Goal: Task Accomplishment & Management: Use online tool/utility

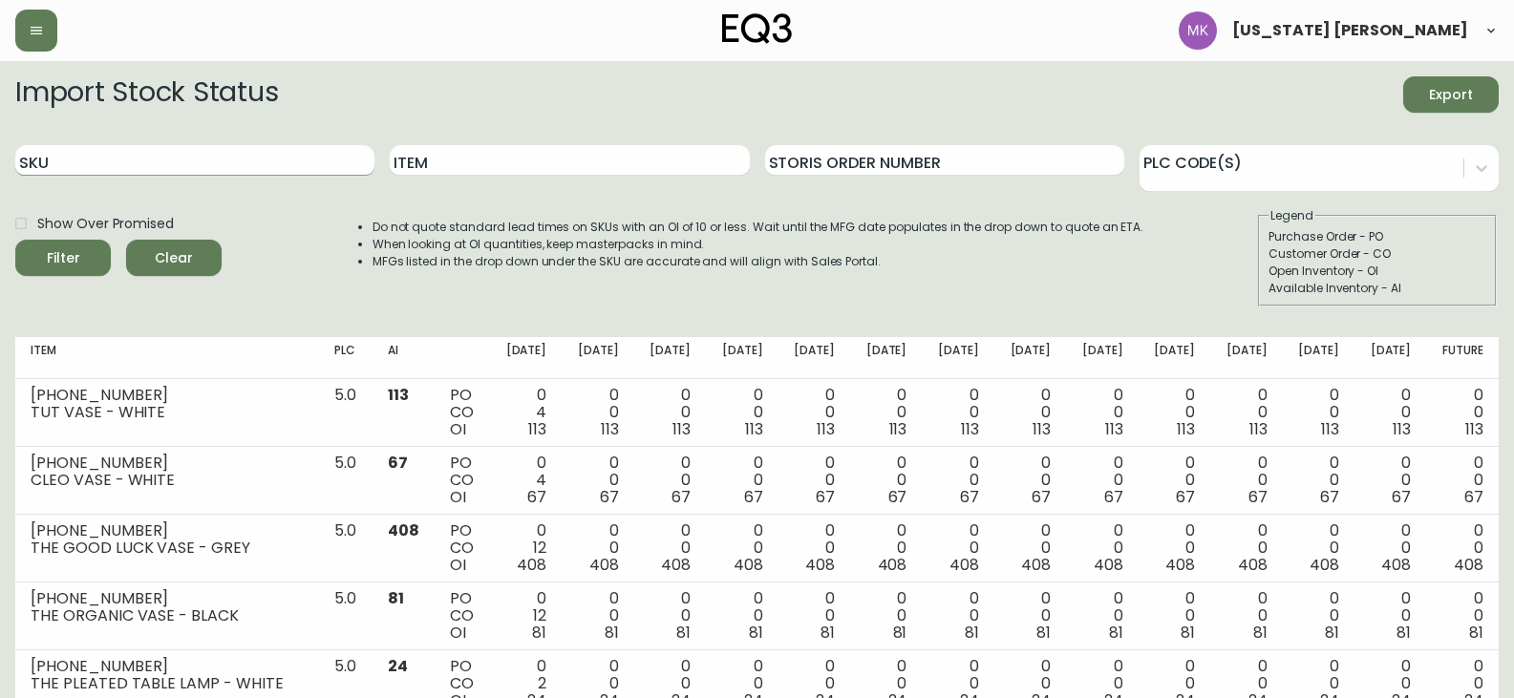
click at [263, 166] on input "SKU" at bounding box center [194, 160] width 359 height 31
paste input "7130-403-13"
click at [15, 240] on button "Filter" at bounding box center [63, 258] width 96 height 36
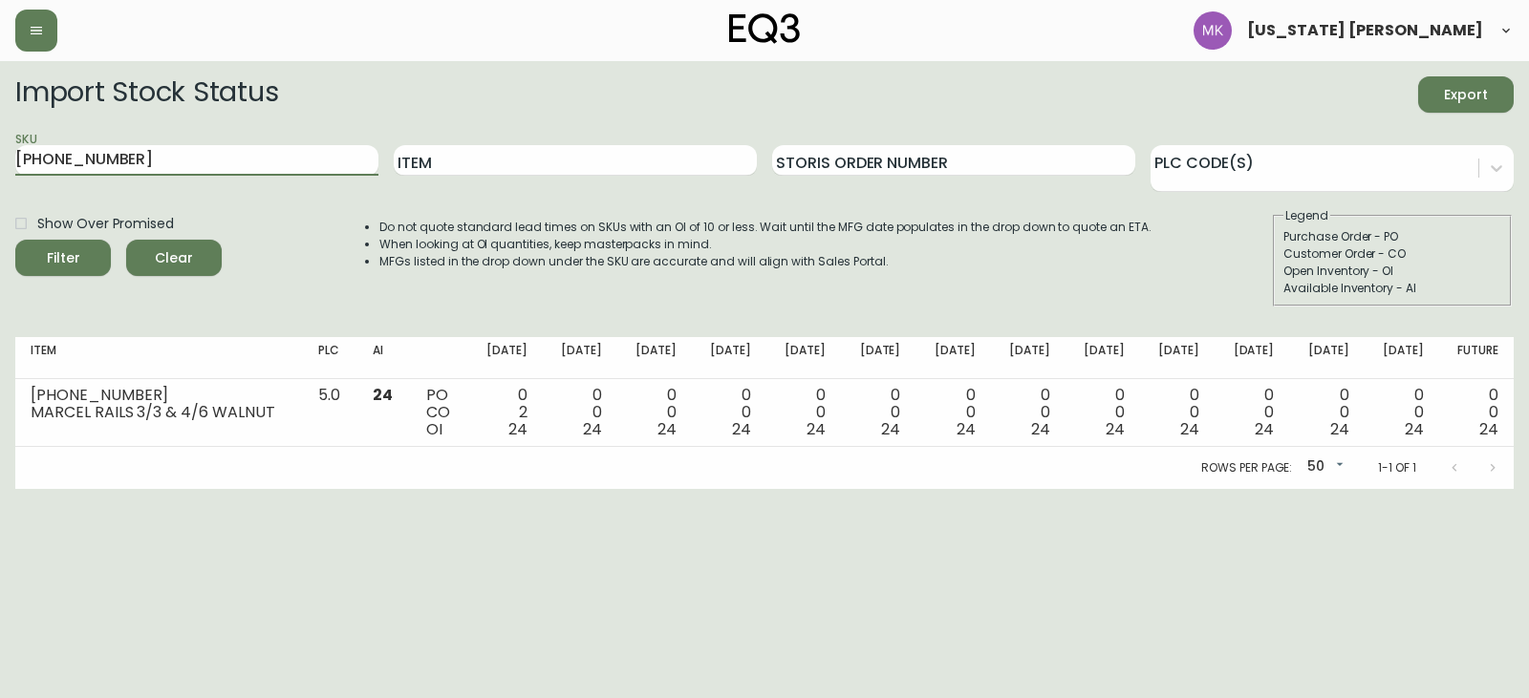
drag, startPoint x: 126, startPoint y: 159, endPoint x: -214, endPoint y: 158, distance: 340.2
click at [0, 158] on html "Montana Kehler Import Stock Status Export SKU 7130-403-13 Item Storis Order Num…" at bounding box center [764, 244] width 1529 height 489
paste input "1"
click at [15, 240] on button "Filter" at bounding box center [63, 258] width 96 height 36
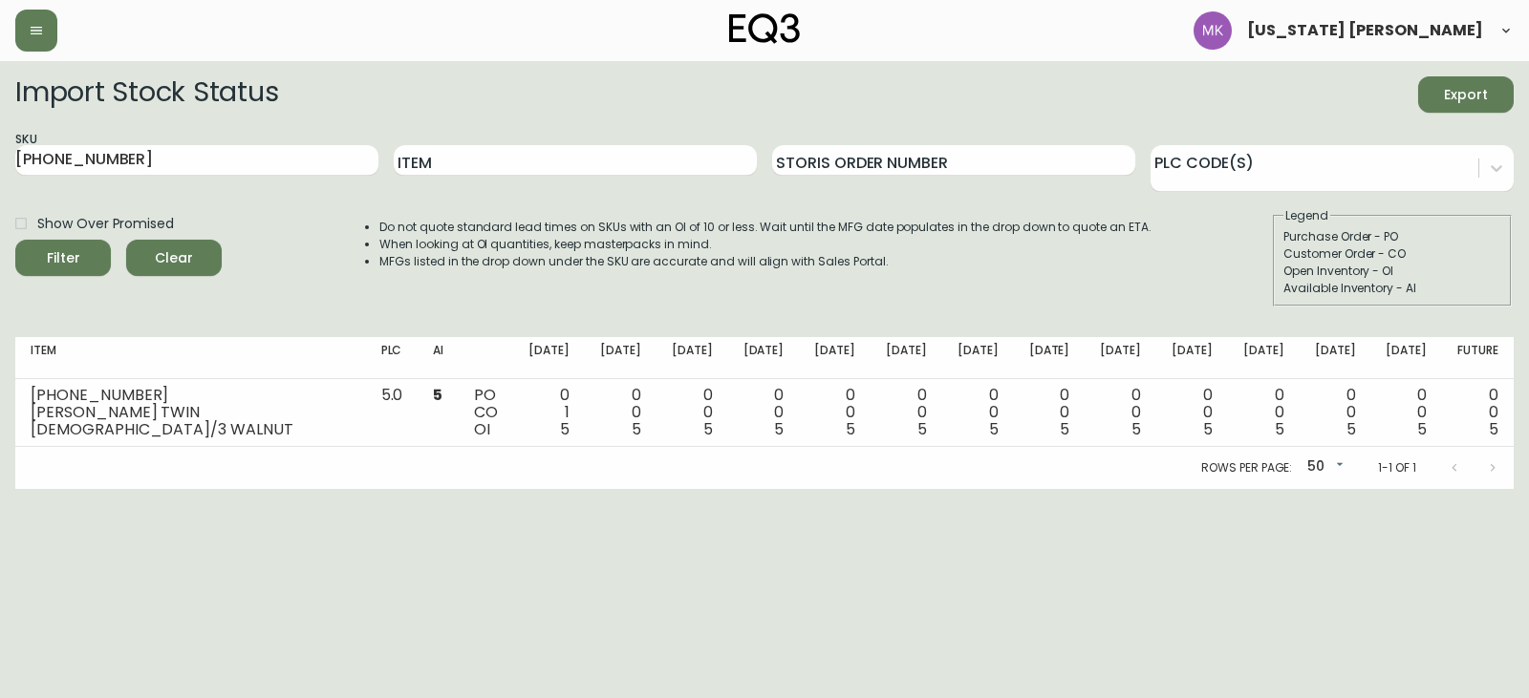
drag, startPoint x: 124, startPoint y: 159, endPoint x: -435, endPoint y: 86, distance: 563.7
click at [0, 86] on html "Montana Kehler Import Stock Status Export SKU 7130-413-13 Item Storis Order Num…" at bounding box center [764, 244] width 1529 height 489
paste input "2"
type input "7130-423-13"
click at [15, 240] on button "Filter" at bounding box center [63, 258] width 96 height 36
